Goal: Task Accomplishment & Management: Manage account settings

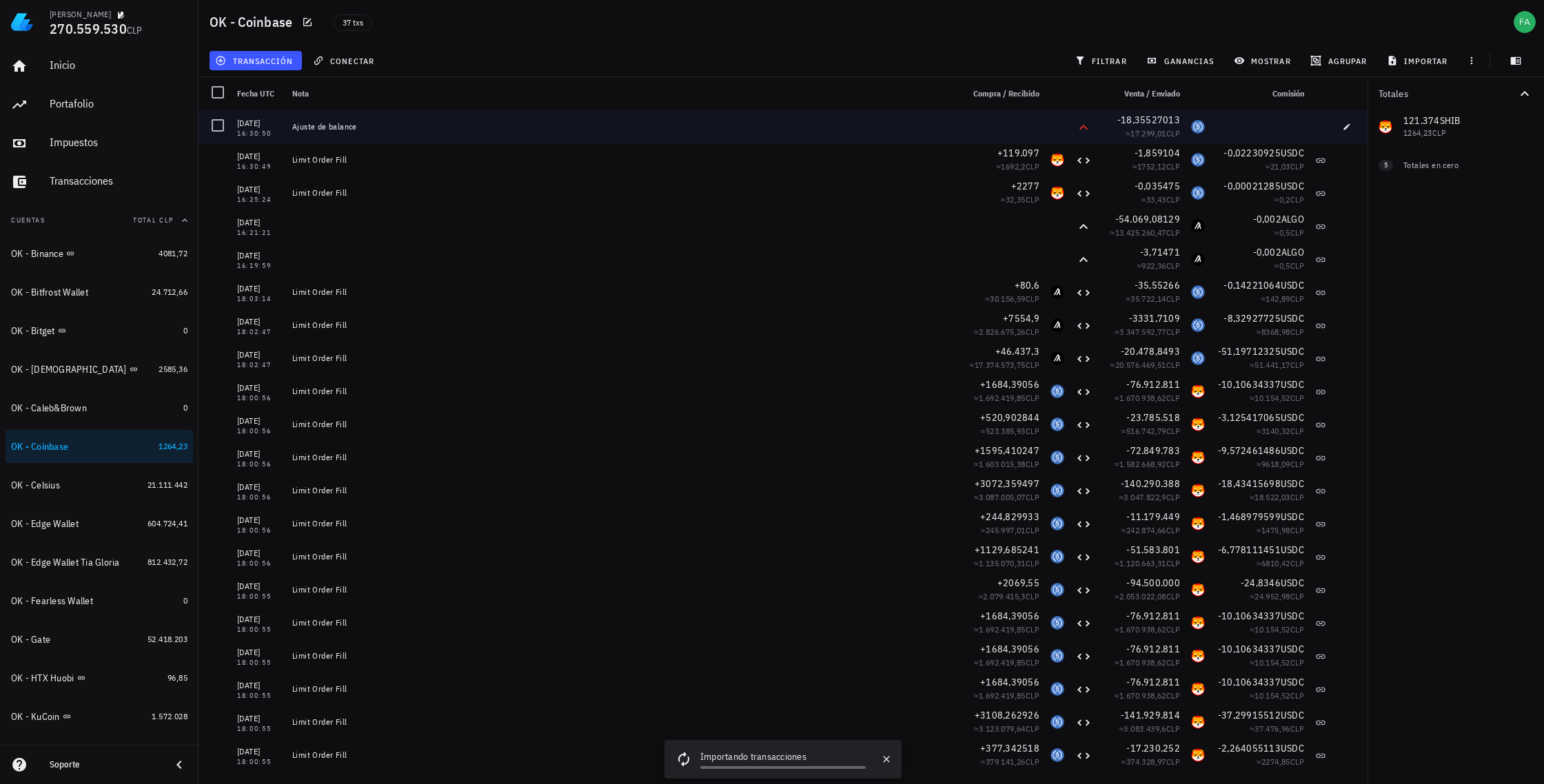
scroll to position [867, 0]
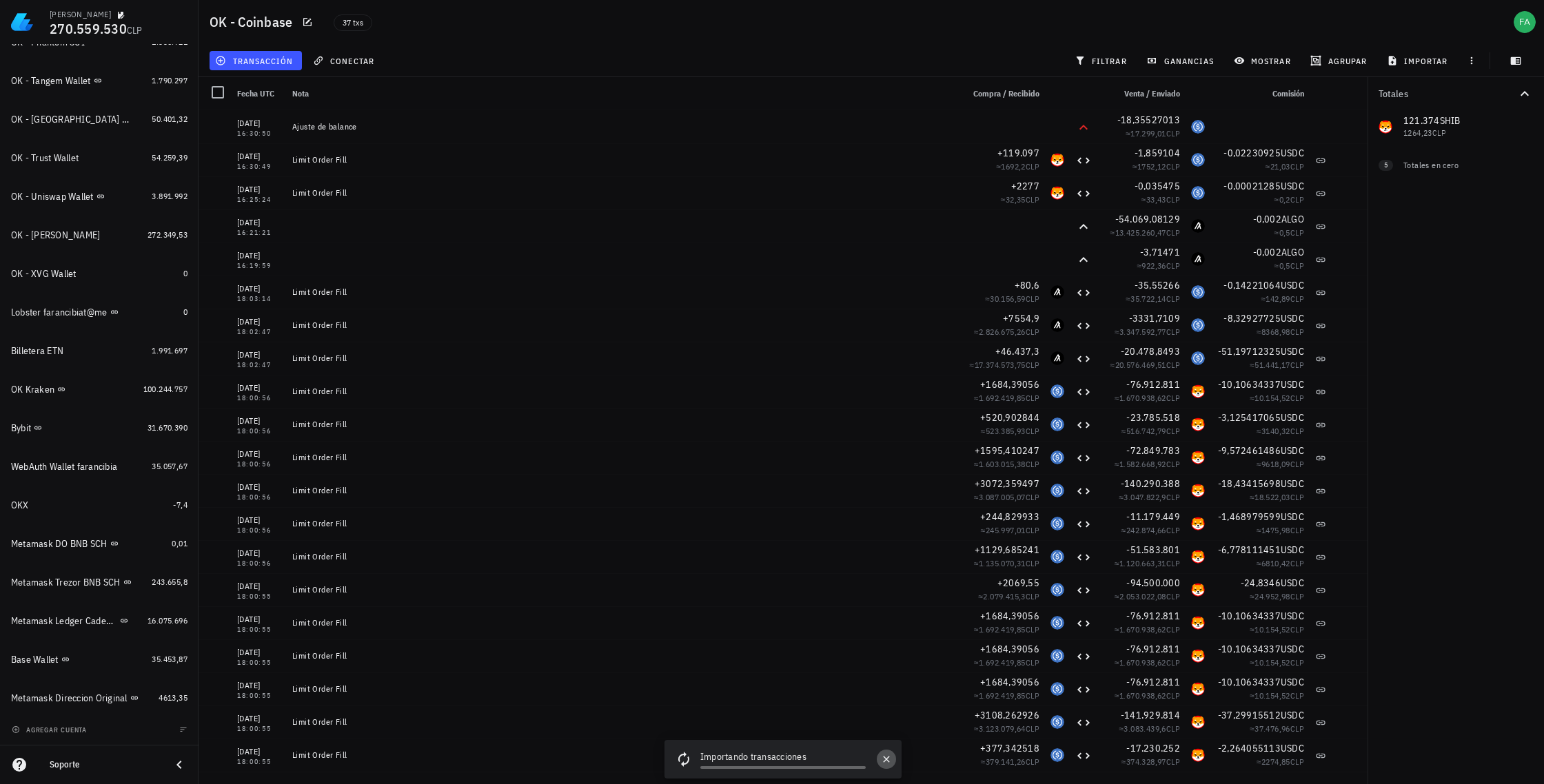
click at [889, 763] on icon "button" at bounding box center [886, 759] width 11 height 11
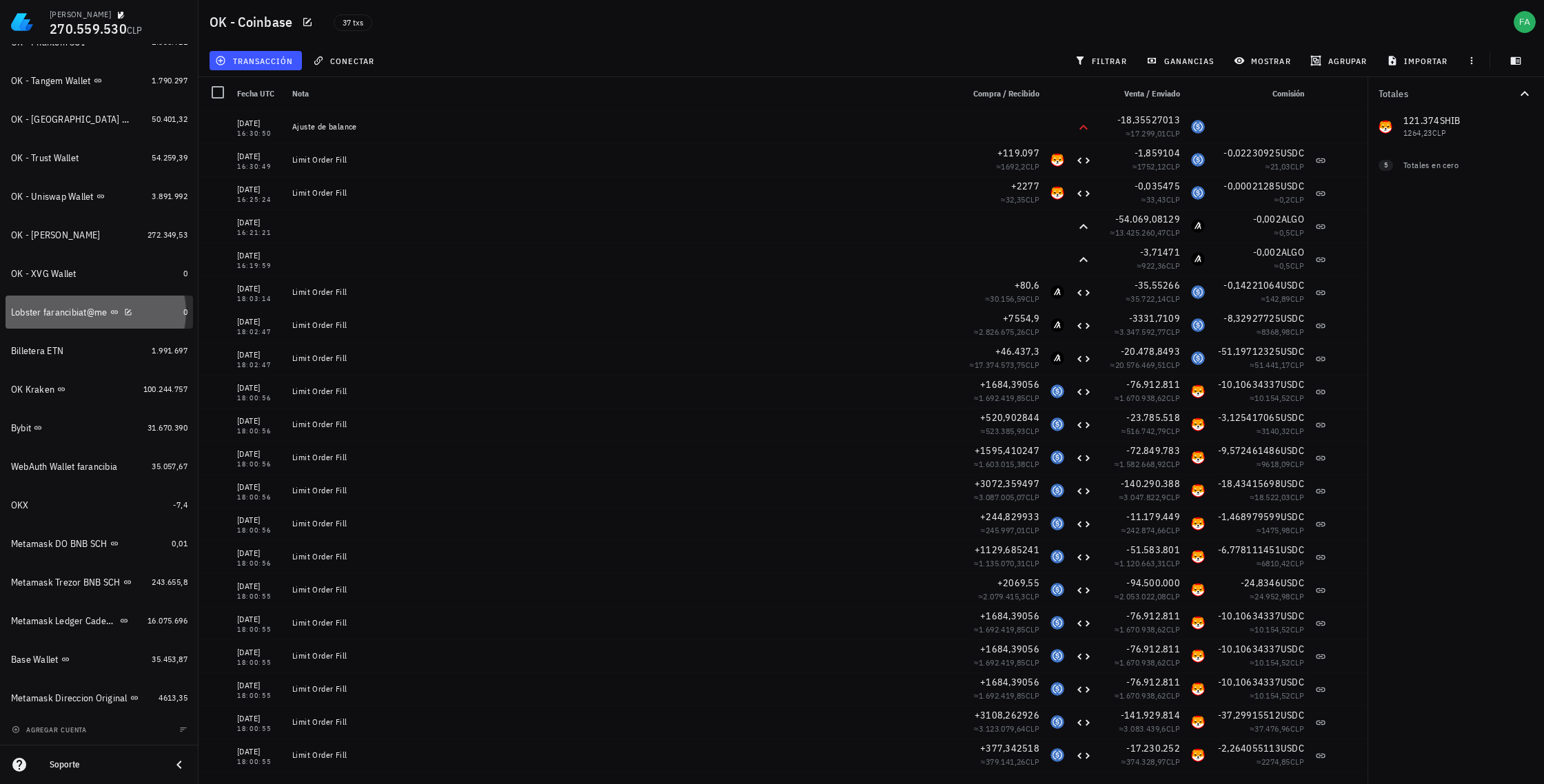
click at [75, 313] on div "Lobster farancibiat@me" at bounding box center [59, 313] width 96 height 12
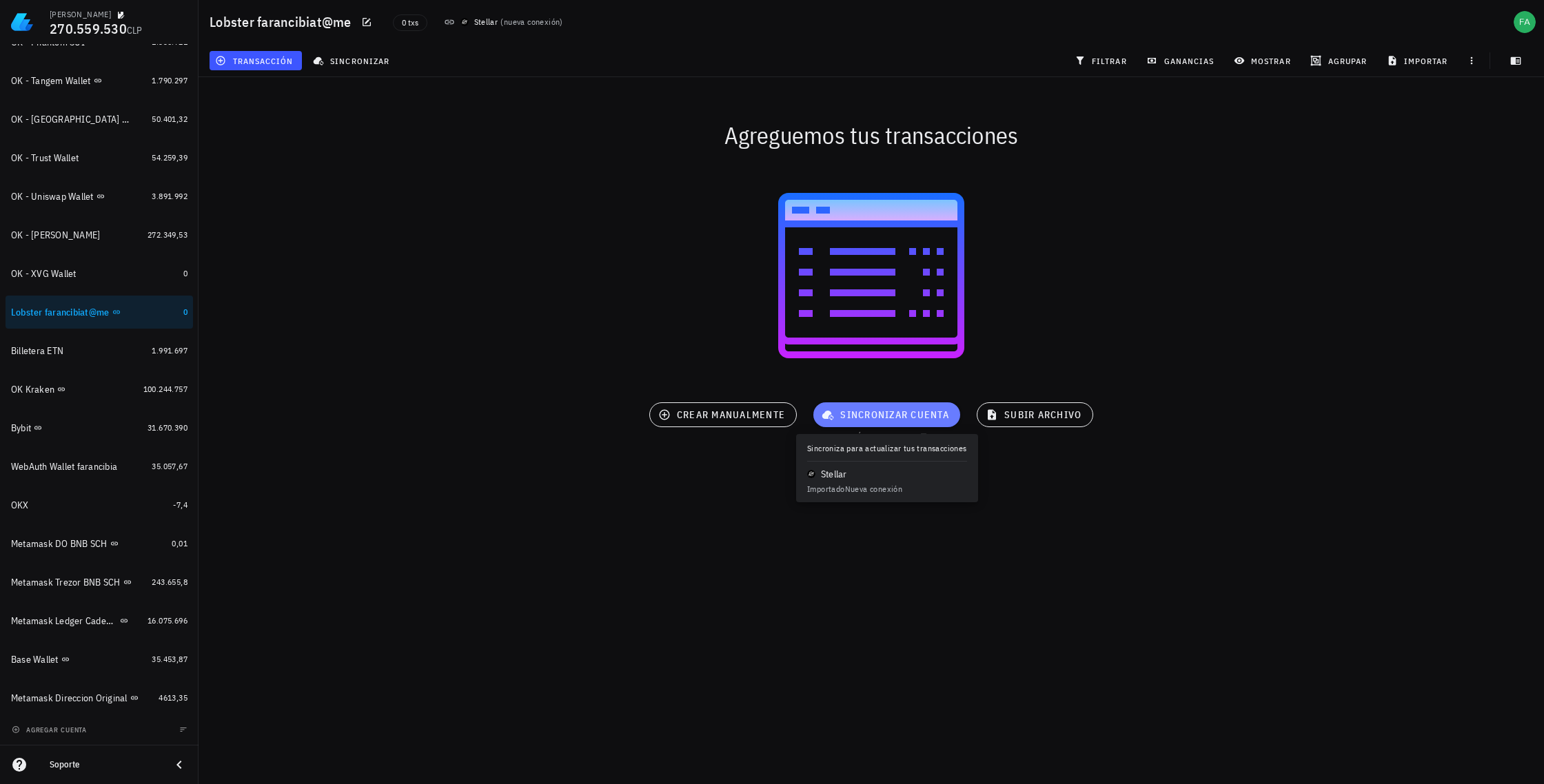
click at [927, 416] on span "sincronizar cuenta" at bounding box center [887, 414] width 125 height 12
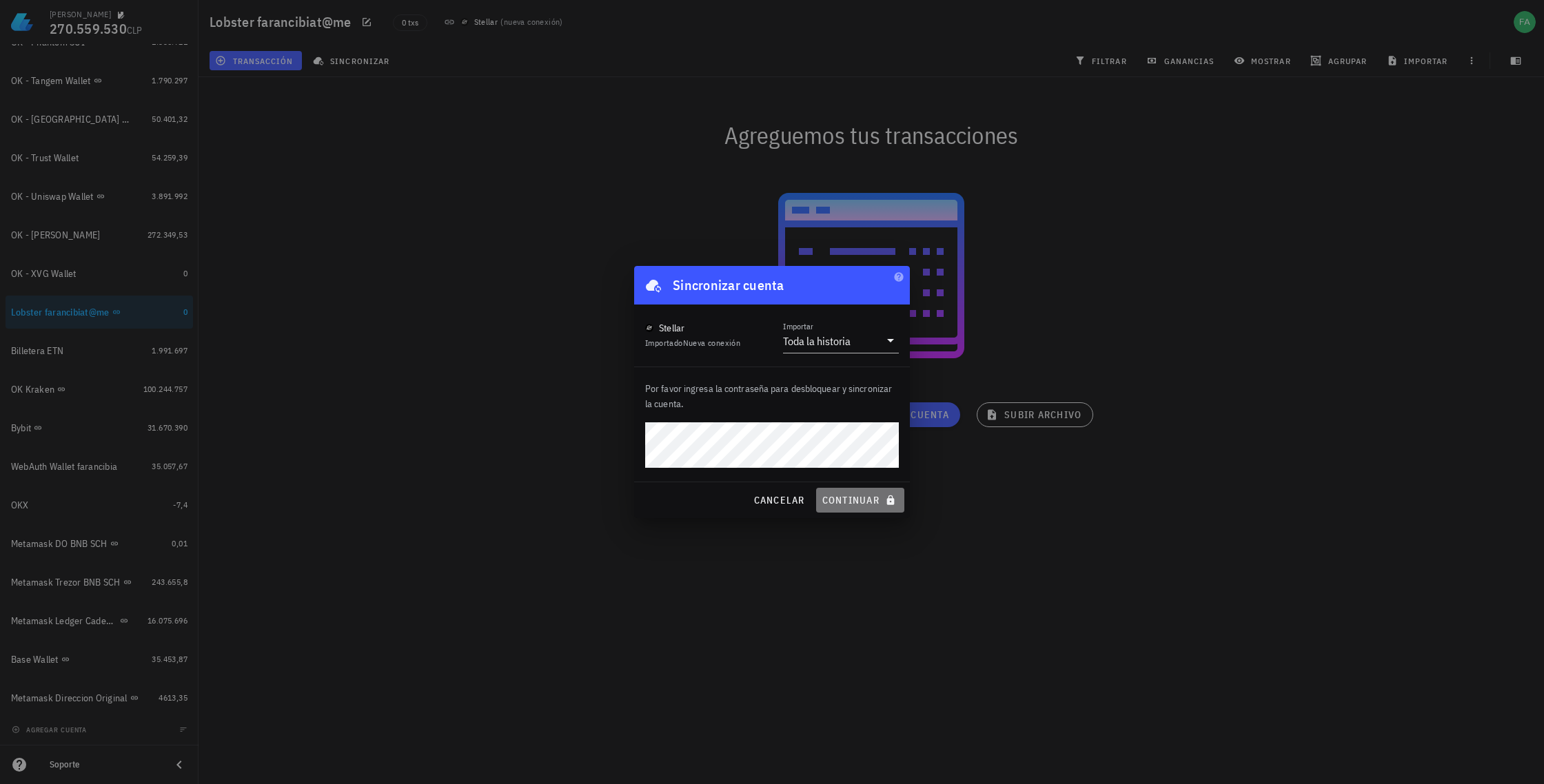
click at [864, 501] on span "continuar" at bounding box center [860, 500] width 77 height 12
